Goal: Register for event/course

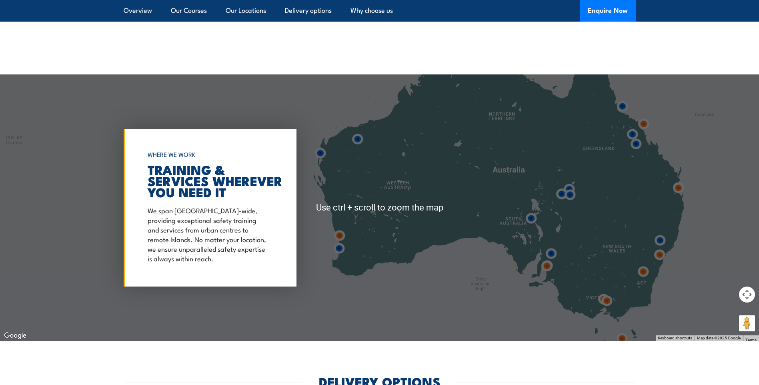
scroll to position [1423, 0]
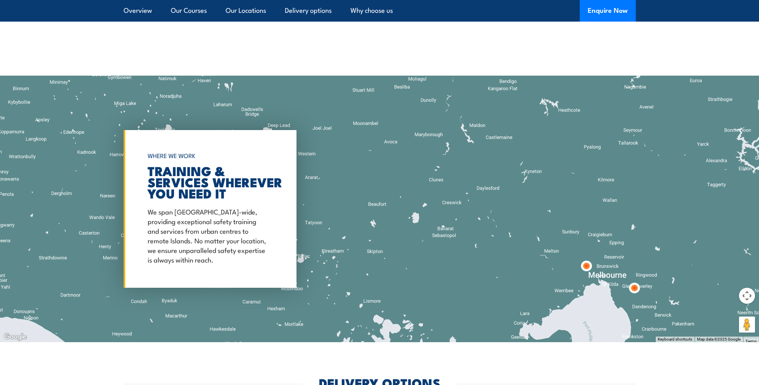
drag, startPoint x: 617, startPoint y: 309, endPoint x: 562, endPoint y: 236, distance: 91.2
click at [562, 236] on div at bounding box center [379, 209] width 759 height 267
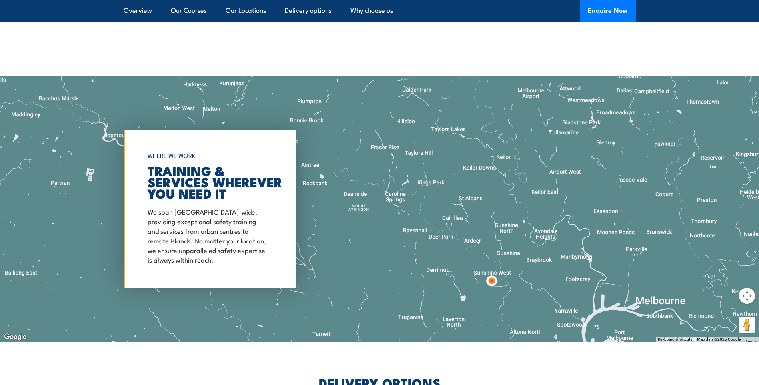
drag, startPoint x: 555, startPoint y: 312, endPoint x: 575, endPoint y: 214, distance: 99.4
click at [575, 214] on div at bounding box center [379, 209] width 759 height 267
click at [494, 282] on img at bounding box center [491, 281] width 21 height 21
click at [494, 282] on div "Sunshine West Fire and Safety Australia 125 Fairbairn Road Sunshine West VIC 30…" at bounding box center [448, 209] width 193 height 197
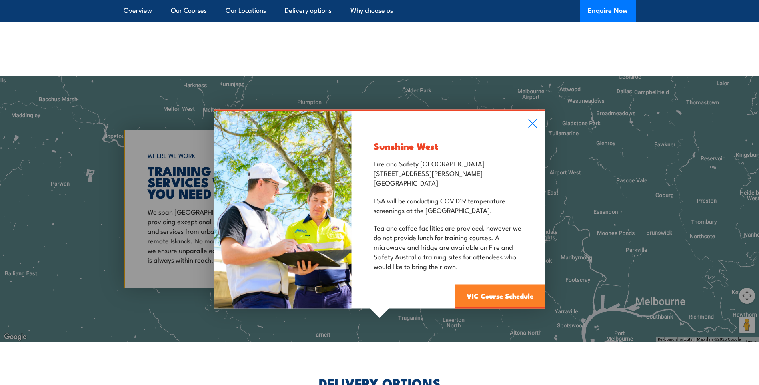
click at [493, 293] on link "VIC Course Schedule" at bounding box center [500, 297] width 90 height 24
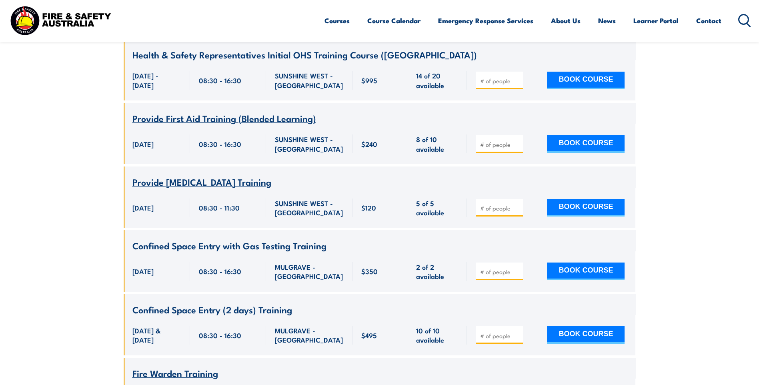
scroll to position [4070, 0]
click at [741, 17] on icon at bounding box center [744, 20] width 13 height 13
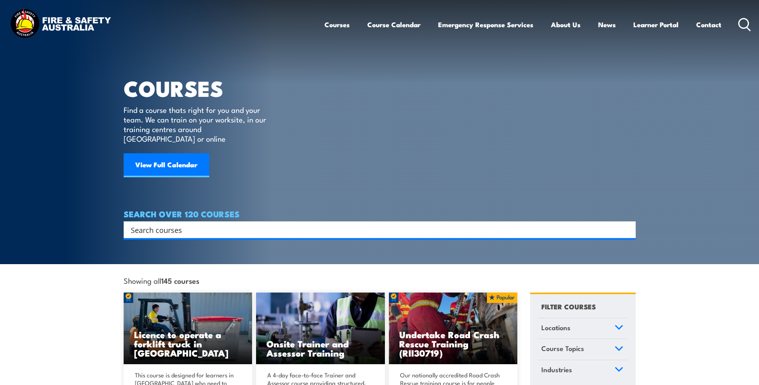
click at [247, 224] on input "Search input" at bounding box center [374, 230] width 487 height 12
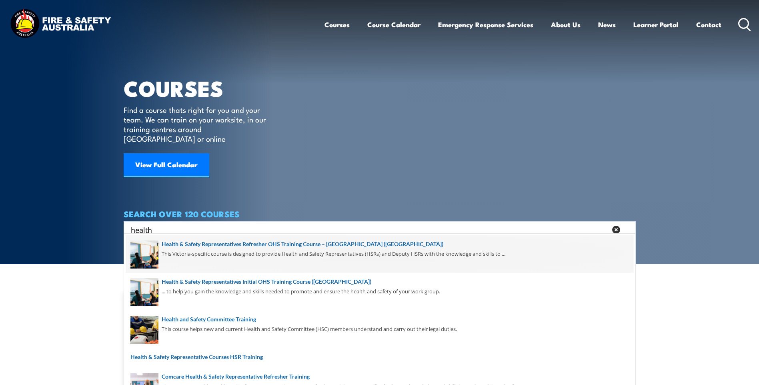
type input "health"
click at [238, 246] on span at bounding box center [379, 254] width 507 height 38
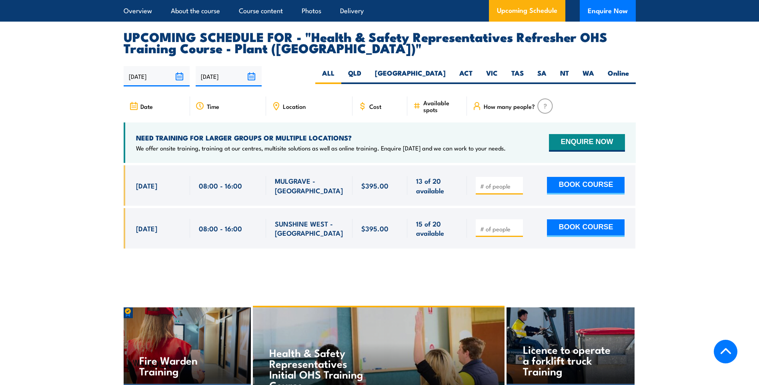
scroll to position [1429, 0]
drag, startPoint x: 131, startPoint y: 203, endPoint x: 435, endPoint y: 279, distance: 313.0
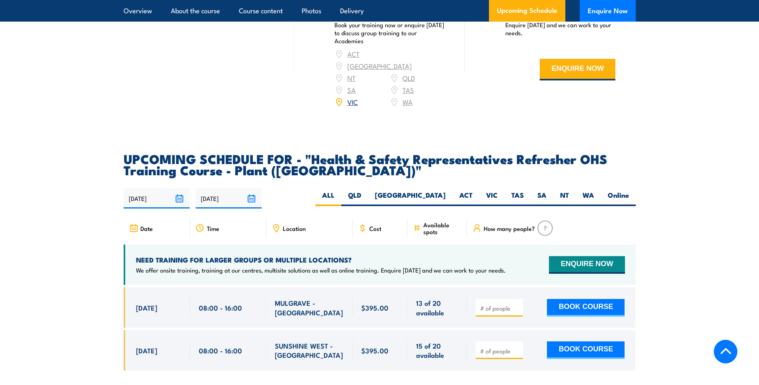
scroll to position [1307, 0]
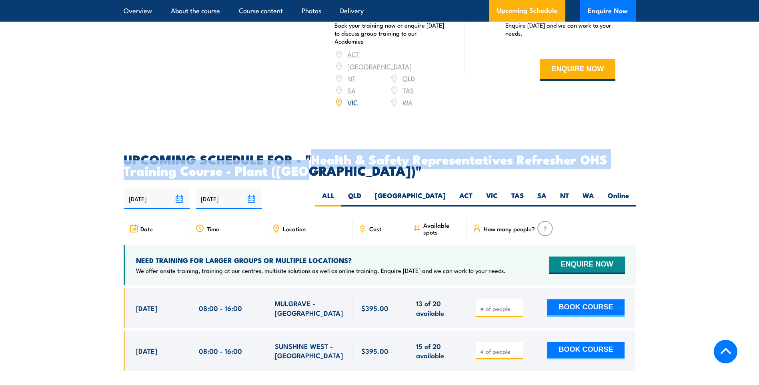
drag, startPoint x: 315, startPoint y: 137, endPoint x: 302, endPoint y: 152, distance: 19.6
click at [302, 153] on h2 "UPCOMING SCHEDULE FOR - "Health & Safety Representatives Refresher OHS Training…" at bounding box center [380, 164] width 512 height 22
copy h2 "Health & Safety Representatives Refresher OHS Training Course - Plant (VIC)"
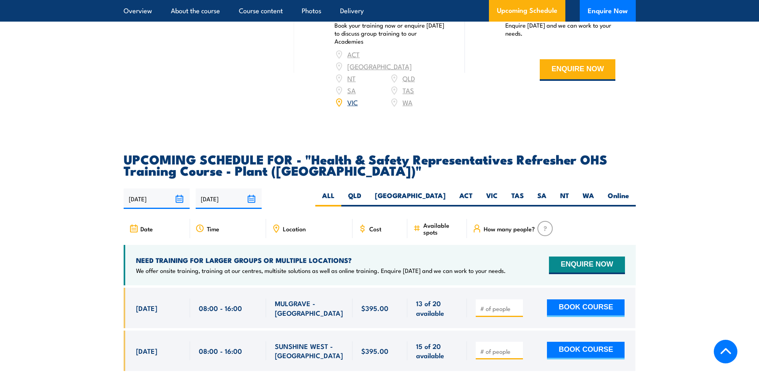
click at [64, 258] on section "UPCOMING SCHEDULE FOR - "Health & Safety Representatives Refresher OHS Training…" at bounding box center [379, 268] width 759 height 230
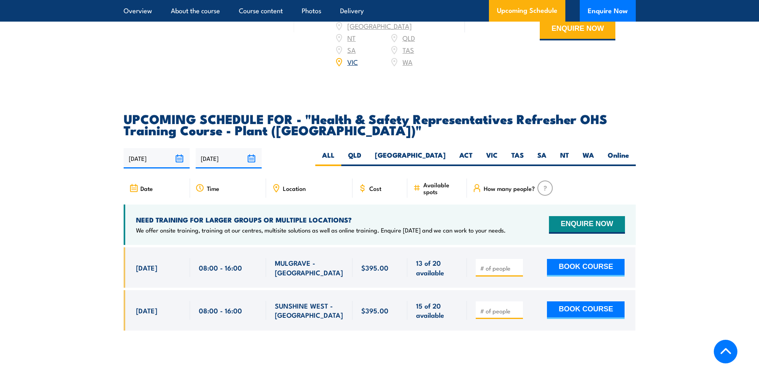
scroll to position [1348, 0]
click at [494, 150] on label "VIC" at bounding box center [491, 158] width 25 height 16
click at [498, 150] on input "VIC" at bounding box center [500, 152] width 5 height 5
radio input "true"
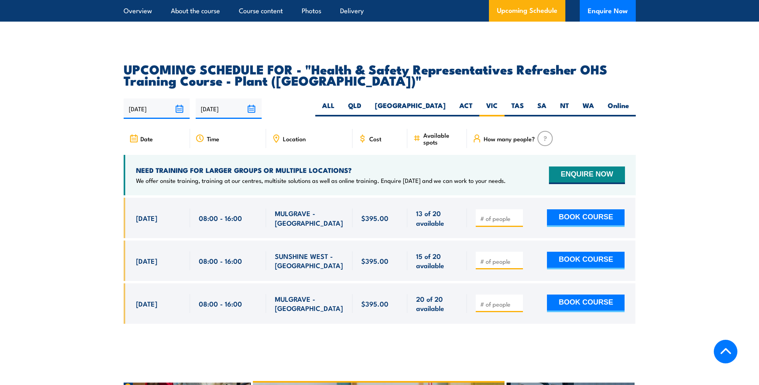
scroll to position [1396, 0]
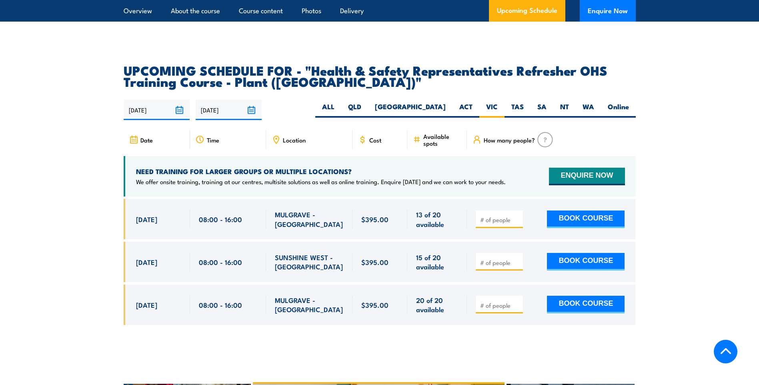
click at [298, 136] on span "Location" at bounding box center [294, 139] width 23 height 7
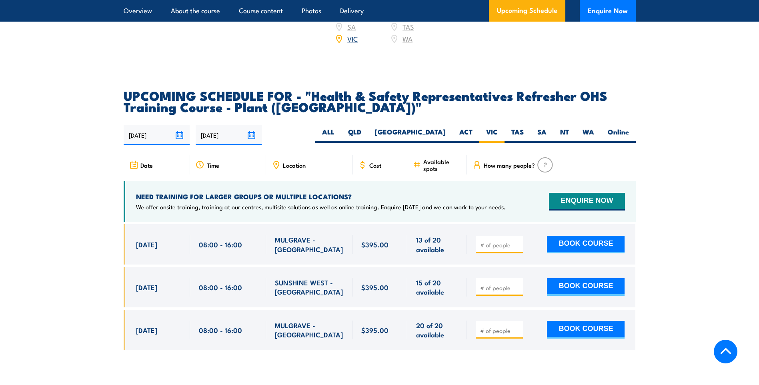
scroll to position [1370, 0]
